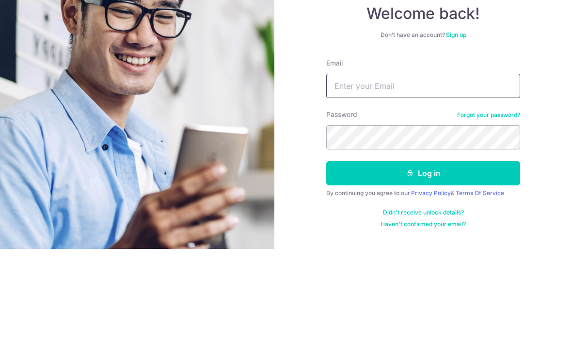
type input "huishi.jiang@gmail.com"
click at [423, 258] on button "Log in" at bounding box center [423, 270] width 194 height 24
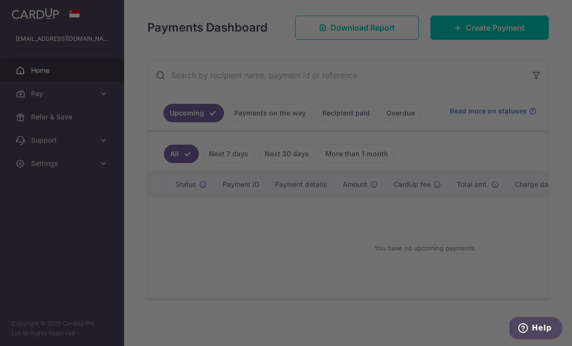
scroll to position [136, 0]
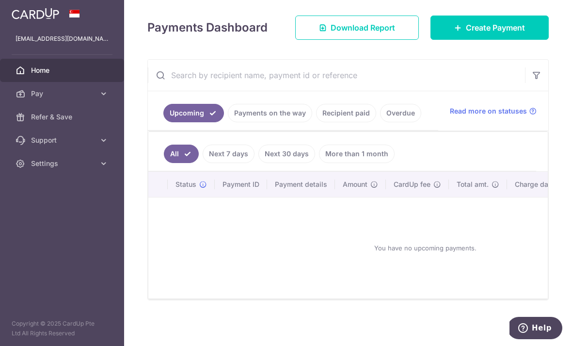
click at [514, 40] on link "Create Payment" at bounding box center [489, 28] width 118 height 24
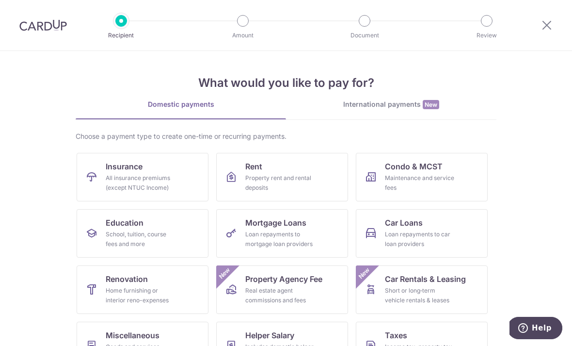
click at [143, 169] on link "Insurance All insurance premiums (except NTUC Income)" at bounding box center [143, 177] width 132 height 48
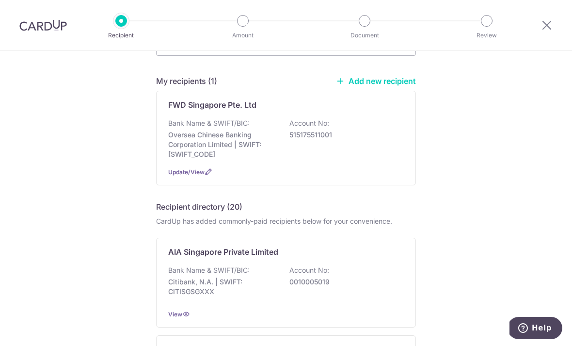
scroll to position [61, 0]
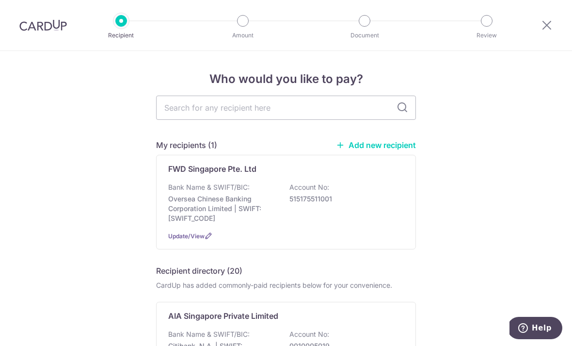
scroll to position [0, 0]
click at [310, 108] on input "text" at bounding box center [286, 107] width 260 height 24
type input "Fwd"
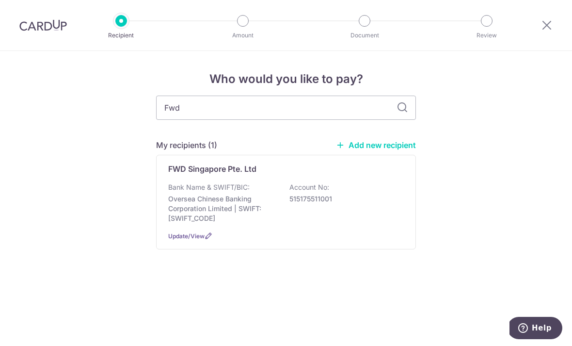
scroll to position [88, 0]
click at [362, 120] on input "Fwd" at bounding box center [286, 107] width 260 height 24
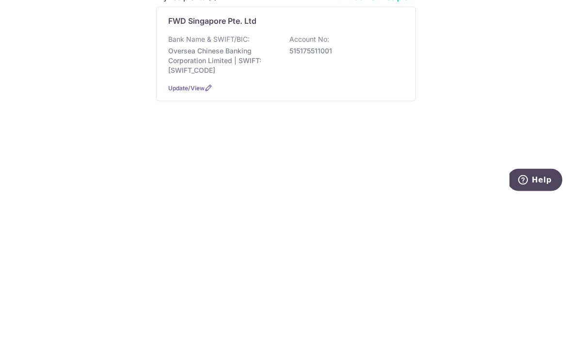
click at [341, 194] on p "515175511001" at bounding box center [343, 199] width 109 height 10
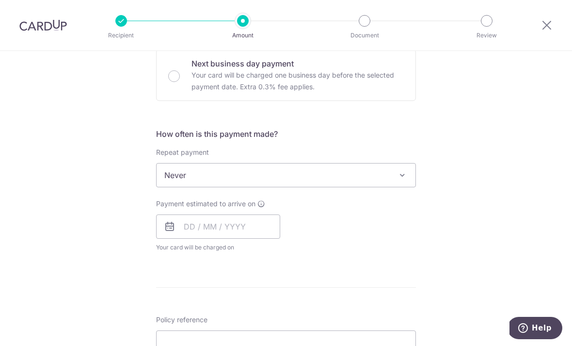
scroll to position [297, 0]
click at [244, 239] on input "text" at bounding box center [218, 227] width 124 height 24
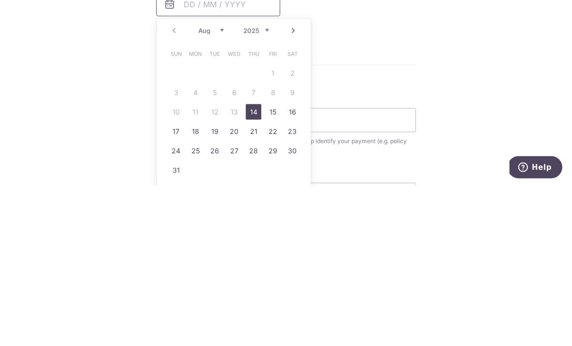
scroll to position [362, 0]
click at [249, 263] on link "14" at bounding box center [254, 271] width 16 height 16
type input "14/08/2025"
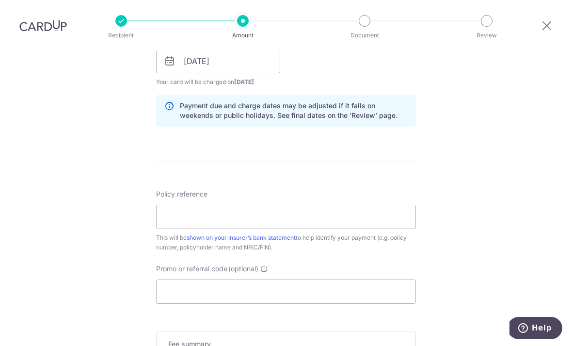
scroll to position [464, 0]
click at [345, 204] on input "Policy reference" at bounding box center [286, 216] width 260 height 24
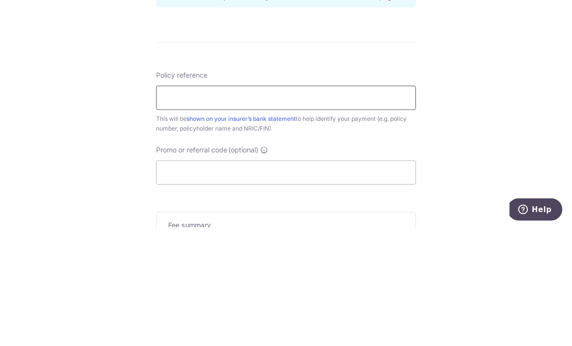
click at [183, 204] on input "Policy reference" at bounding box center [286, 216] width 260 height 24
paste input "80529491"
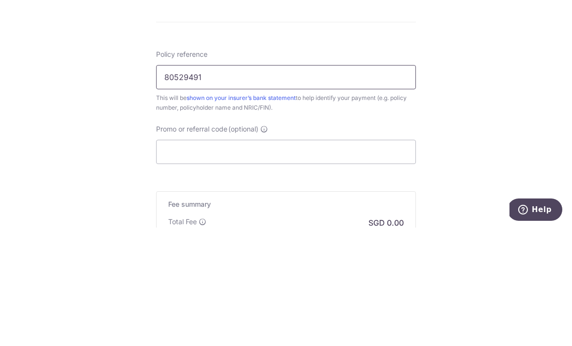
scroll to position [505, 0]
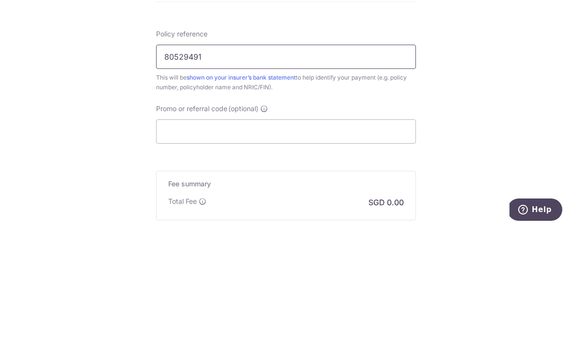
type input "80529491"
click at [329, 237] on input "Promo or referral code (optional)" at bounding box center [286, 249] width 260 height 24
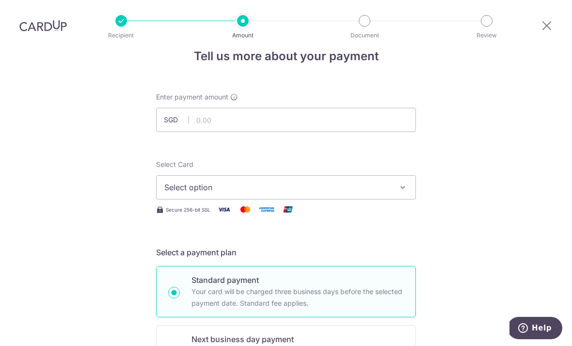
scroll to position [17, 0]
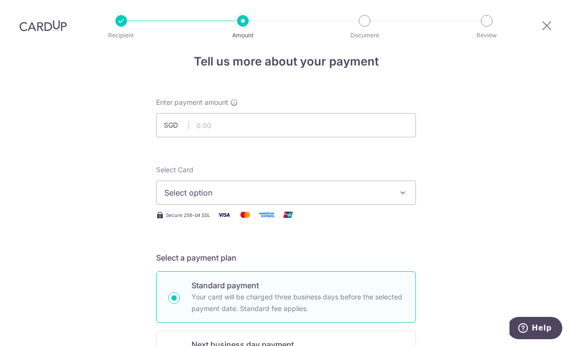
type input "OFF225"
click at [343, 113] on input "text" at bounding box center [286, 125] width 260 height 24
type input "2,375.90"
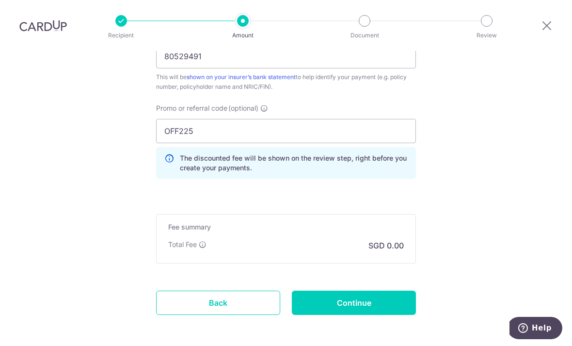
scroll to position [625, 0]
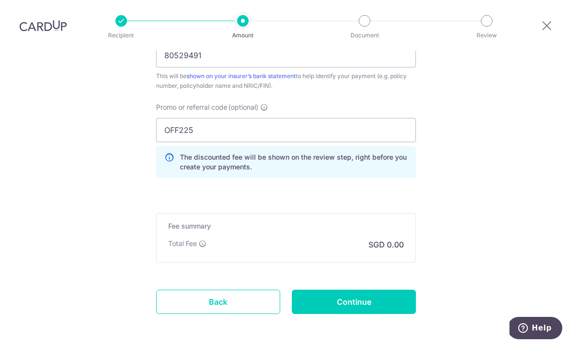
click at [379, 289] on input "Continue" at bounding box center [354, 301] width 124 height 24
type input "Create Schedule"
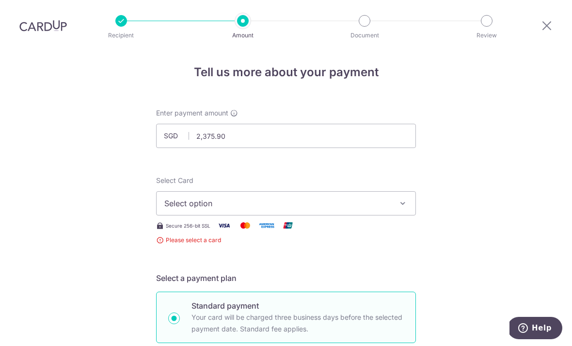
scroll to position [8, 0]
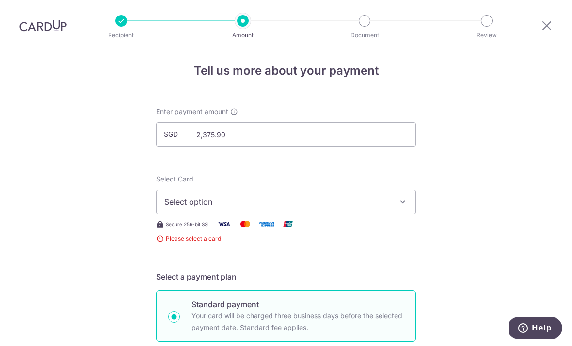
click at [398, 197] on icon "button" at bounding box center [403, 202] width 10 height 10
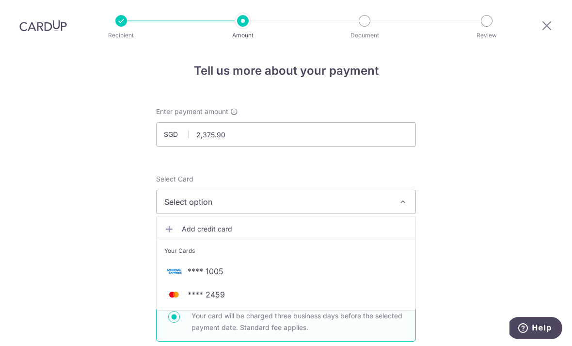
click at [314, 265] on span "**** 1005" at bounding box center [285, 271] width 243 height 12
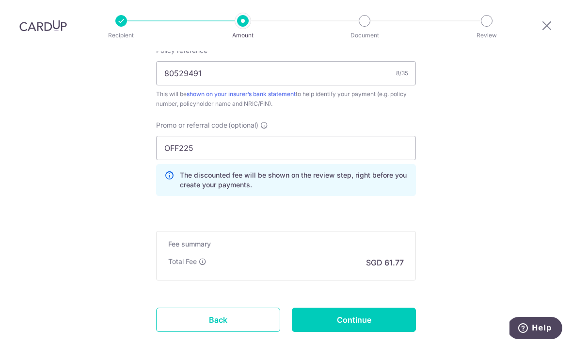
scroll to position [609, 0]
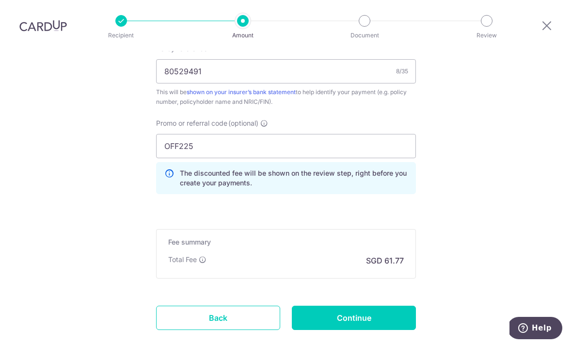
click at [384, 305] on input "Continue" at bounding box center [354, 317] width 124 height 24
type input "Create Schedule"
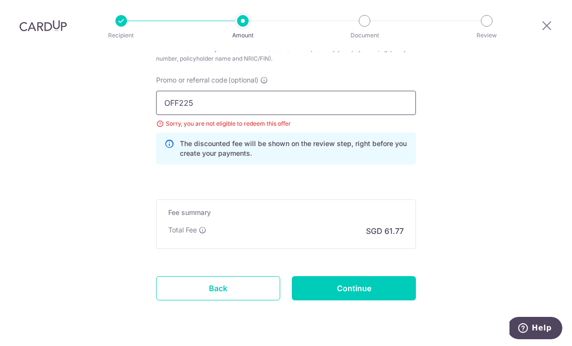
click at [315, 91] on input "OFF225" at bounding box center [286, 103] width 260 height 24
type input "O"
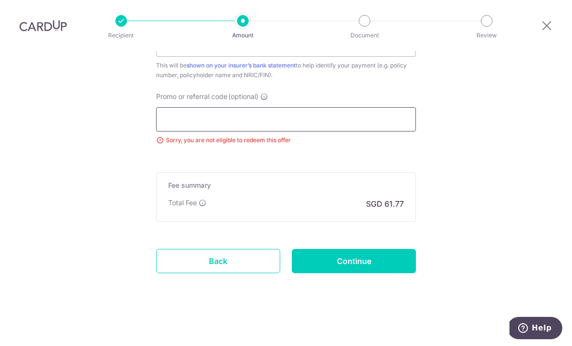
scroll to position [608, 0]
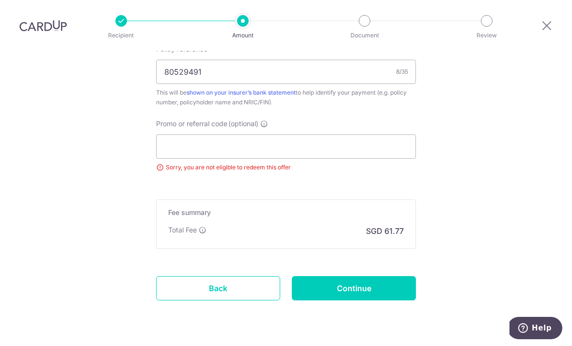
click at [389, 276] on input "Continue" at bounding box center [354, 288] width 124 height 24
type input "Update Schedule"
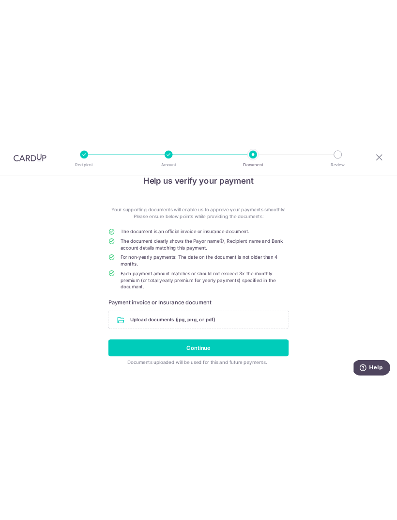
scroll to position [17, 0]
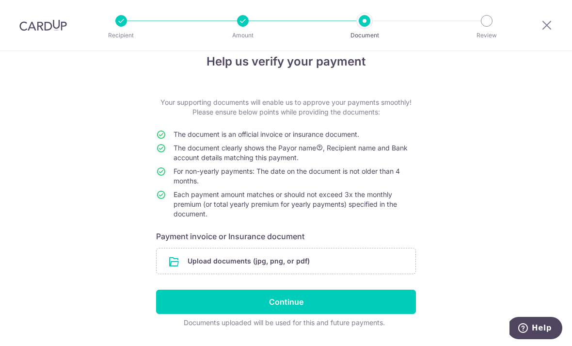
click at [378, 270] on input "file" at bounding box center [286, 260] width 259 height 25
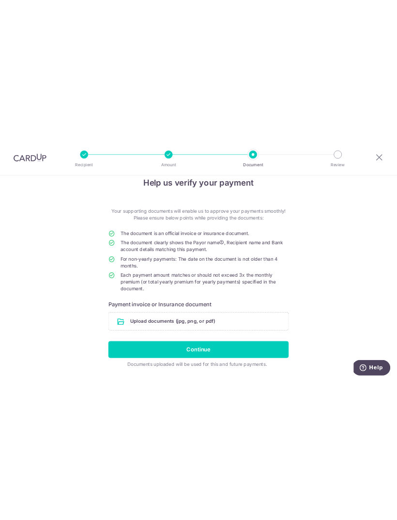
scroll to position [0, 0]
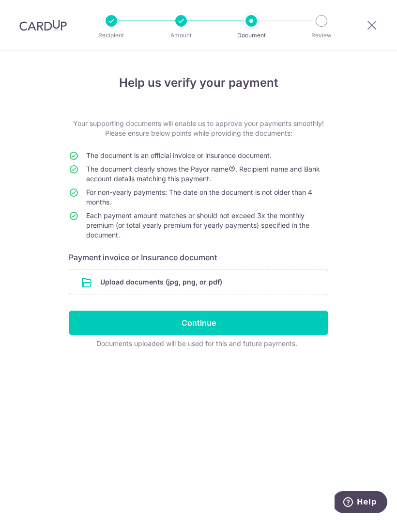
click at [201, 280] on input "file" at bounding box center [198, 281] width 259 height 25
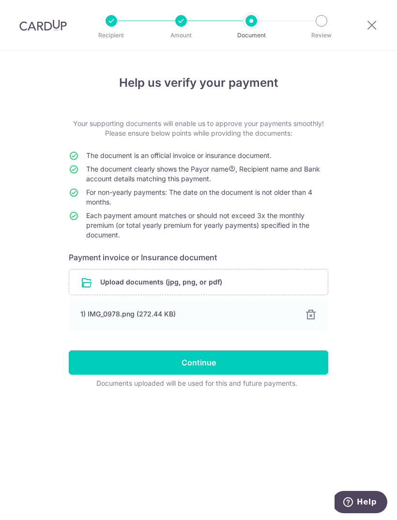
click at [306, 345] on input "Continue" at bounding box center [199, 362] width 260 height 24
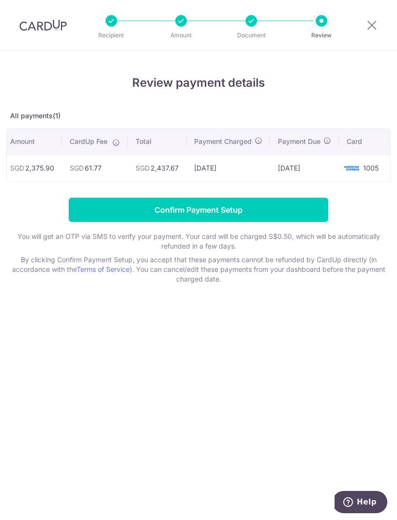
scroll to position [0, 104]
click at [310, 208] on input "Confirm Payment Setup" at bounding box center [199, 210] width 260 height 24
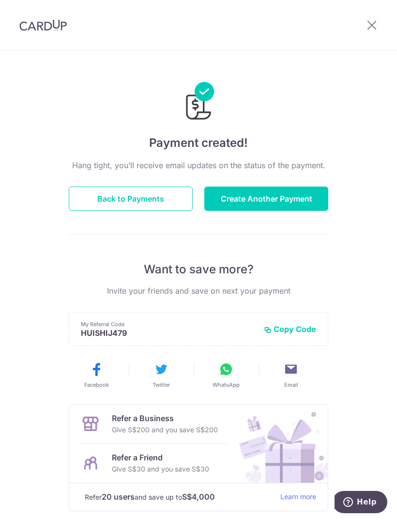
click at [295, 333] on button "Copy Code" at bounding box center [290, 329] width 52 height 10
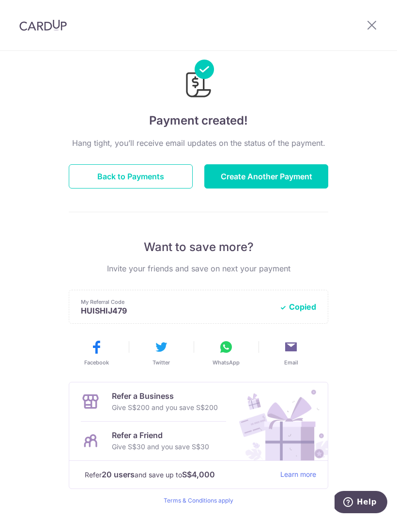
scroll to position [22, 0]
